Goal: Information Seeking & Learning: Learn about a topic

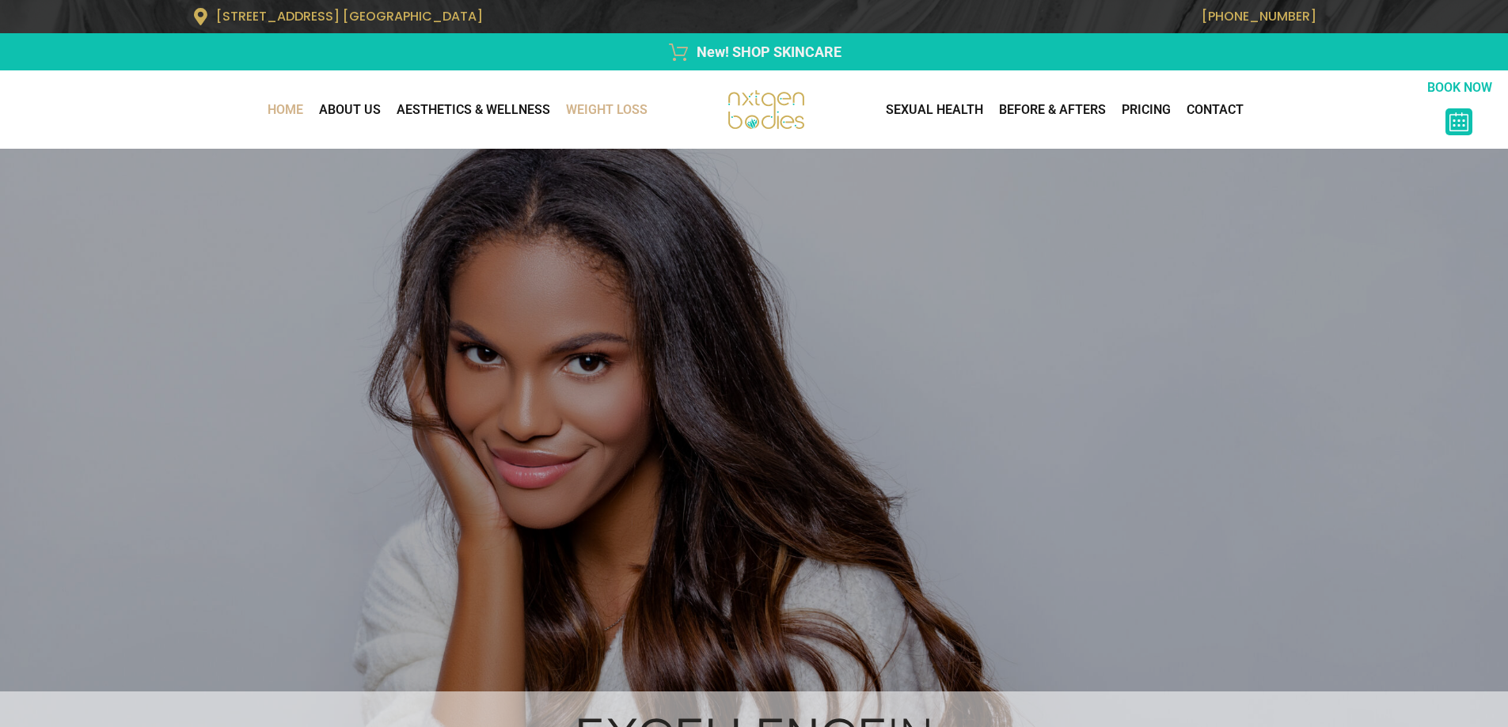
click at [615, 113] on link "WEIGHT LOSS" at bounding box center [606, 110] width 97 height 32
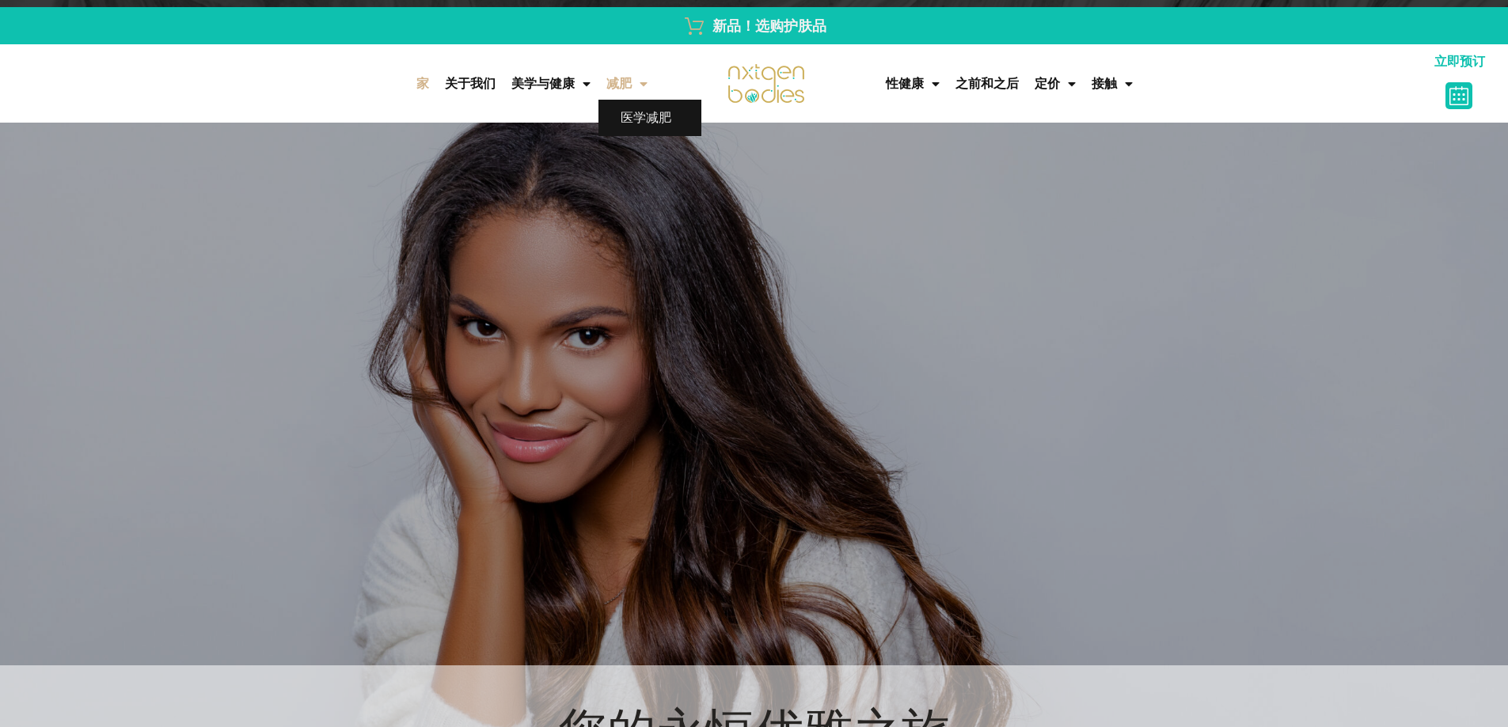
drag, startPoint x: 637, startPoint y: 97, endPoint x: 643, endPoint y: 106, distance: 10.8
click at [637, 97] on span "菜单" at bounding box center [640, 84] width 16 height 28
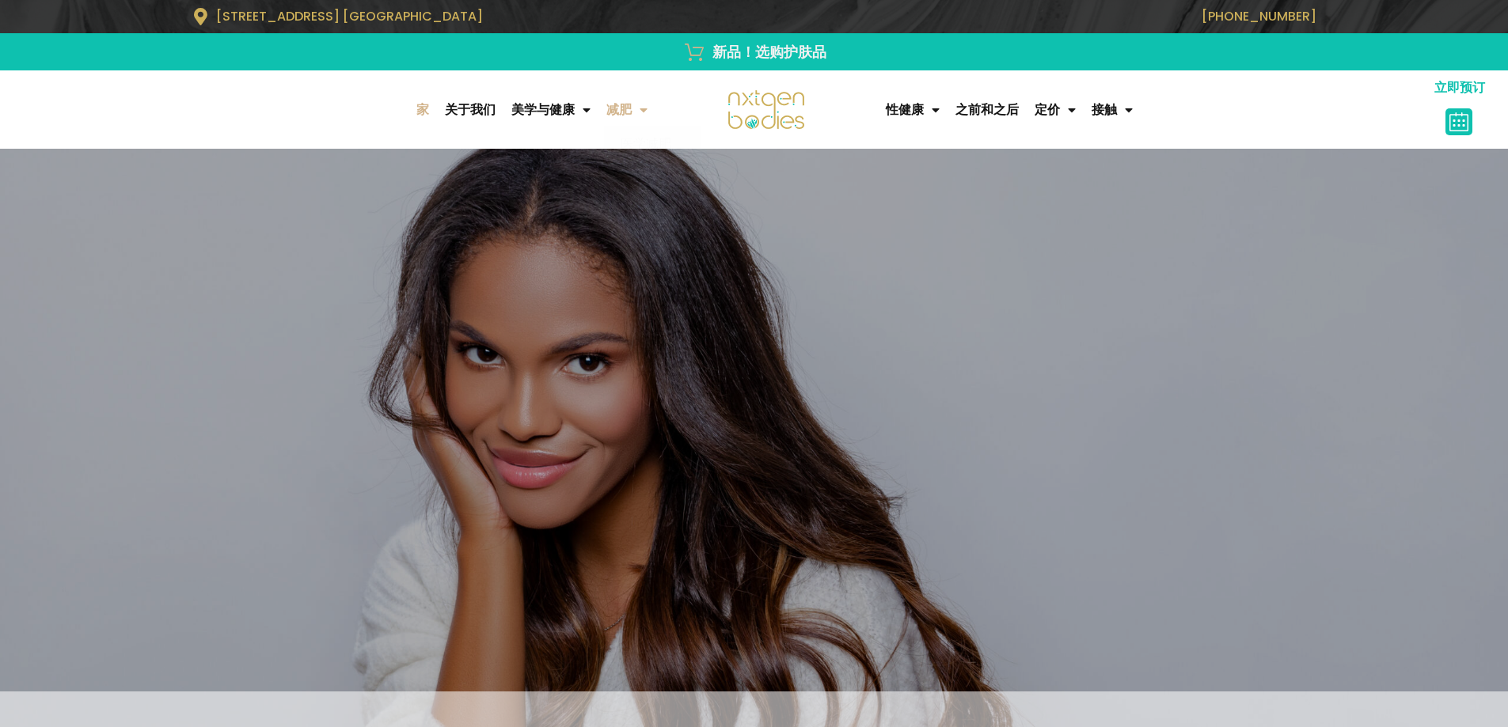
click at [644, 106] on span "菜单" at bounding box center [640, 110] width 16 height 28
click at [651, 151] on font "医学减肥" at bounding box center [645, 143] width 51 height 15
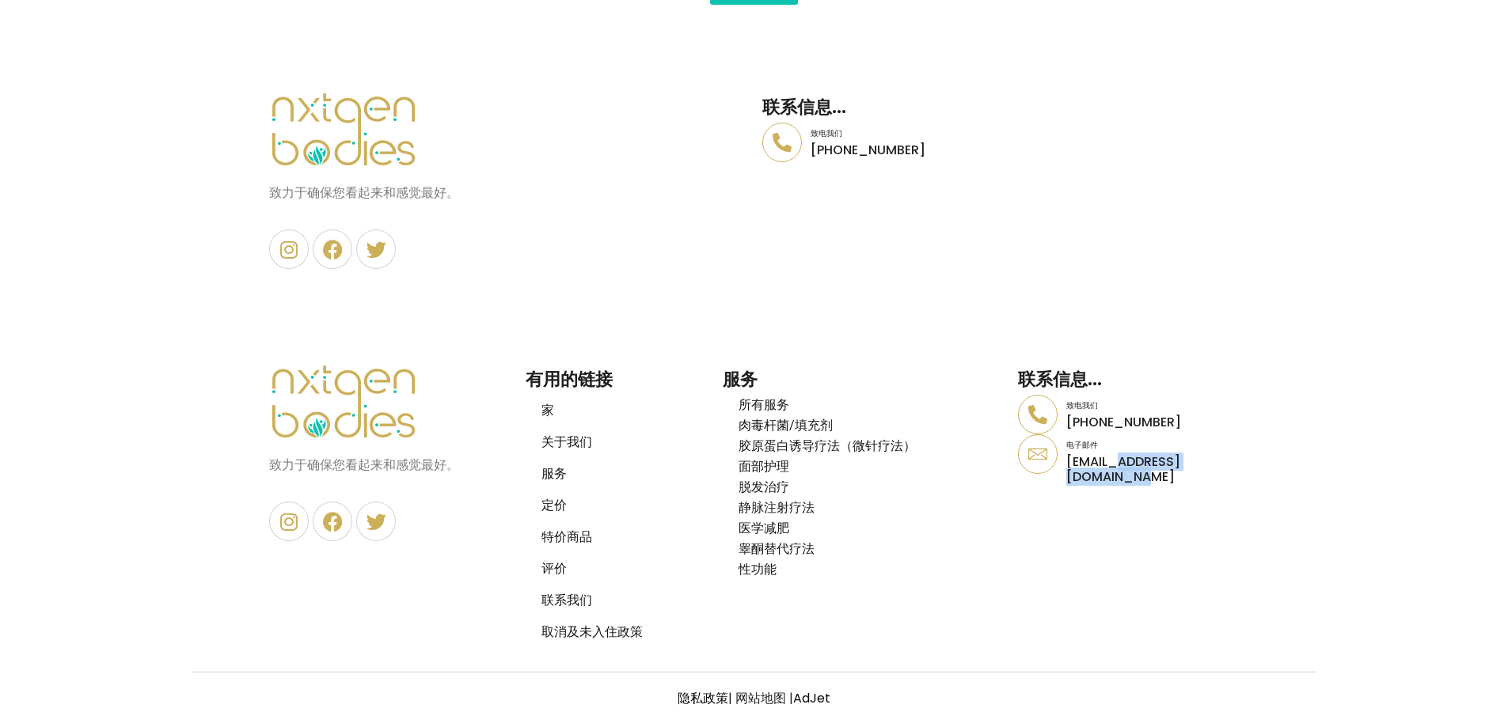
scroll to position [6885, 0]
drag, startPoint x: 1307, startPoint y: 465, endPoint x: 1057, endPoint y: 468, distance: 250.1
click at [1057, 468] on section "获得免费咨询 预约 致力于确保您看起来和感觉最好。 Instagram Facebook 叽叽喳喳 有用的链接 家 关于我们 服务 定价 特价商品 评价 联系…" at bounding box center [754, 474] width 1508 height 379
click at [1269, 429] on section "获得免费咨询 预约 致力于确保您看起来和感觉最好。 Instagram Facebook 叽叽喳喳 有用的链接 家 关于我们 服务 定价 特价商品 评价 联系…" at bounding box center [754, 474] width 1508 height 379
drag, startPoint x: 1258, startPoint y: 465, endPoint x: 1065, endPoint y: 472, distance: 193.2
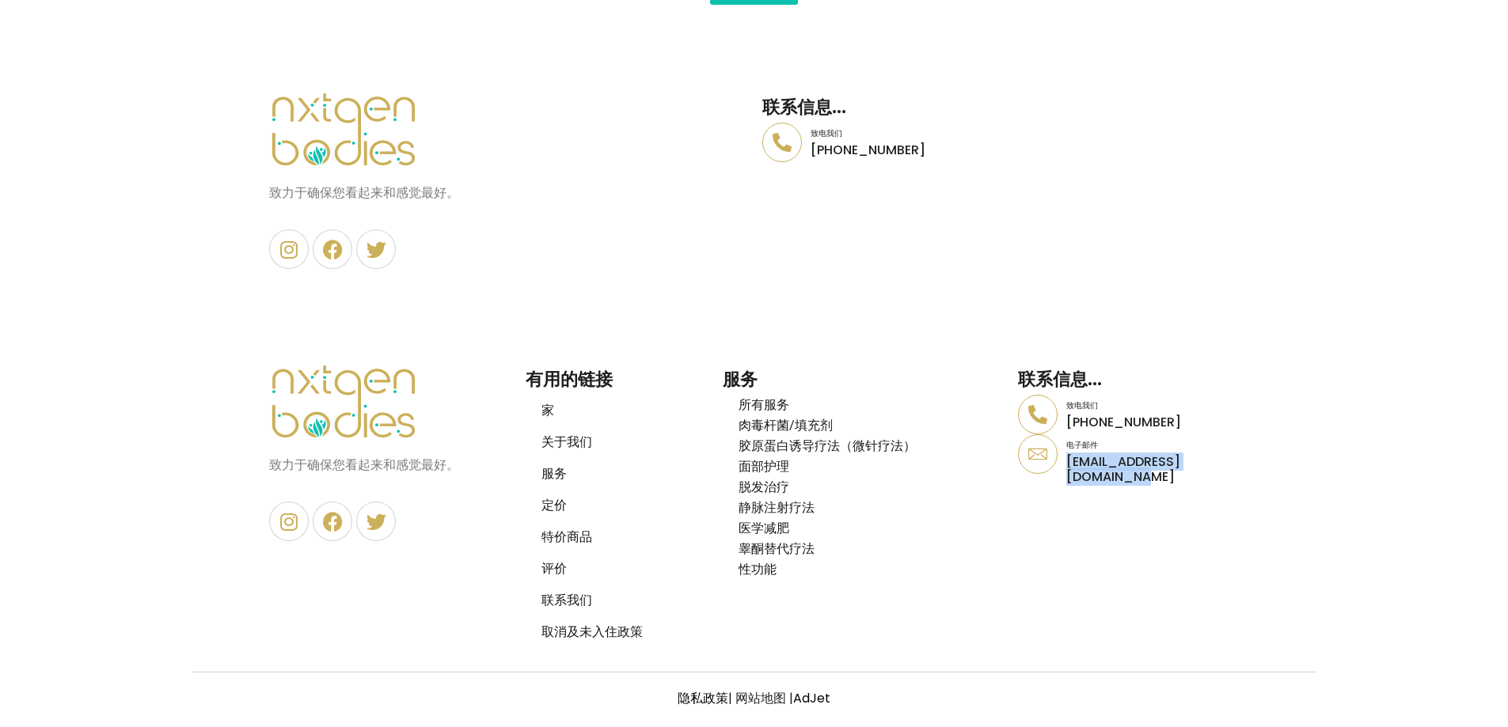
click at [1065, 472] on section "获得免费咨询 预约 致力于确保您看起来和感觉最好。 Instagram Facebook 叽叽喳喳 有用的链接 家 关于我们 服务 定价 特价商品 评价 联系…" at bounding box center [754, 474] width 1508 height 379
copy font "[EMAIL_ADDRESS][DOMAIN_NAME]"
click at [1220, 350] on section "致力于确保您看起来和感觉最好。 Instagram Facebook 叽叽喳喳 有用的链接 家 关于我们 服务 定价 特价商品 评价 联系我们 取消及未入住政…" at bounding box center [753, 474] width 985 height 363
drag, startPoint x: 1166, startPoint y: 425, endPoint x: 1062, endPoint y: 429, distance: 103.8
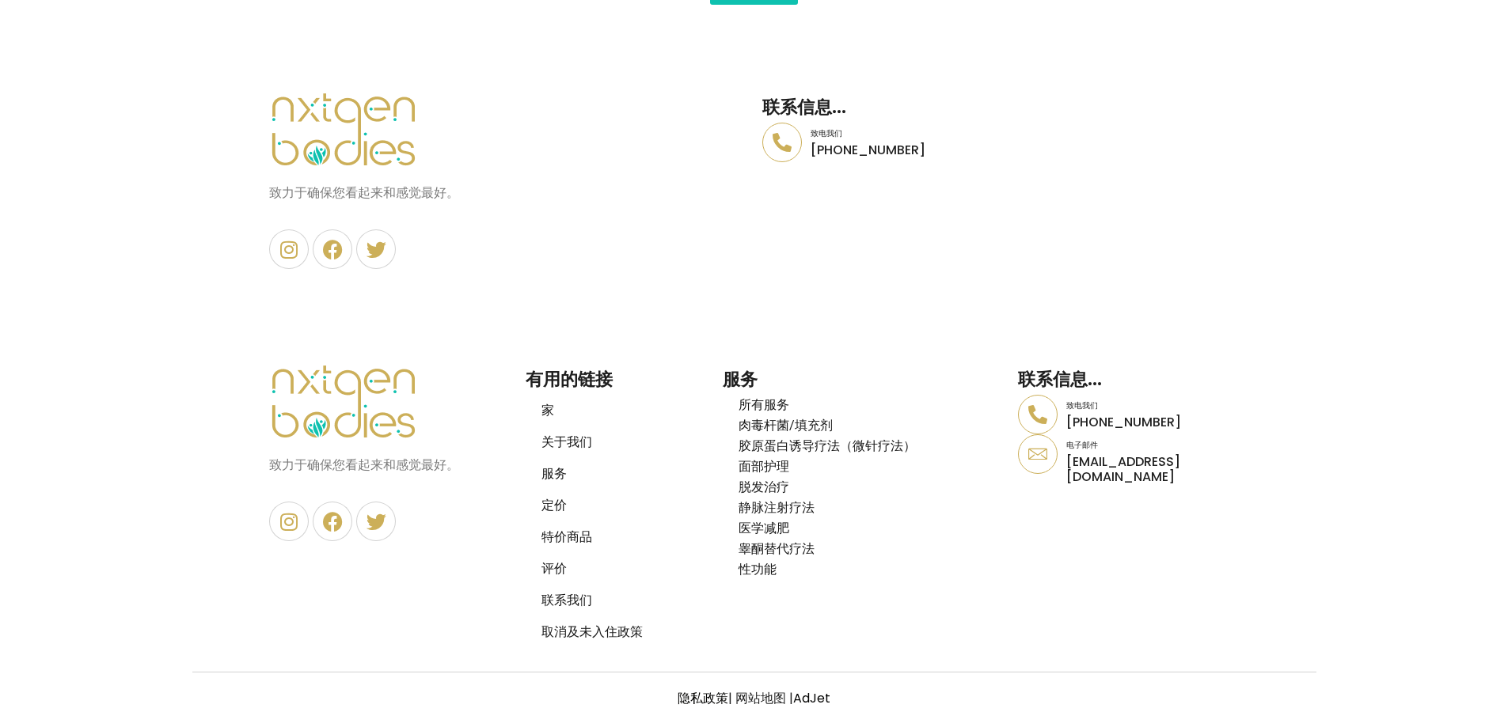
click at [1062, 429] on div "致电我们 (678) 404-5137" at bounding box center [1128, 415] width 221 height 40
copy font "[PHONE_NUMBER]"
drag, startPoint x: 729, startPoint y: 296, endPoint x: 740, endPoint y: 267, distance: 31.3
click at [732, 295] on section "致力于确保您看起来和感觉最好。 Instagram Facebook 叽叽喳喳 有用的链接 家 关于我们 服务 定价 特价商品 评价 联系我们 取消及未入住政…" at bounding box center [753, 474] width 985 height 363
